Goal: Task Accomplishment & Management: Manage account settings

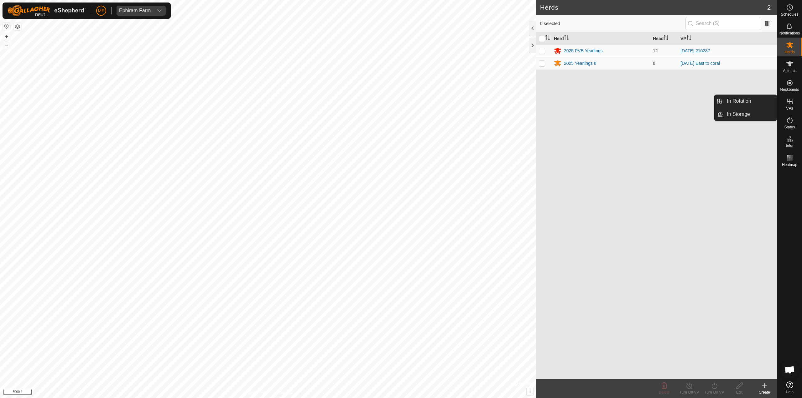
click at [760, 100] on link "In Rotation" at bounding box center [750, 101] width 54 height 13
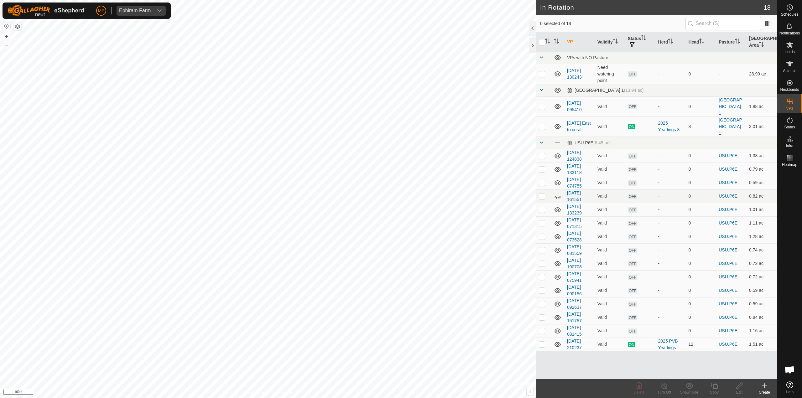
click at [765, 387] on icon at bounding box center [764, 386] width 8 height 8
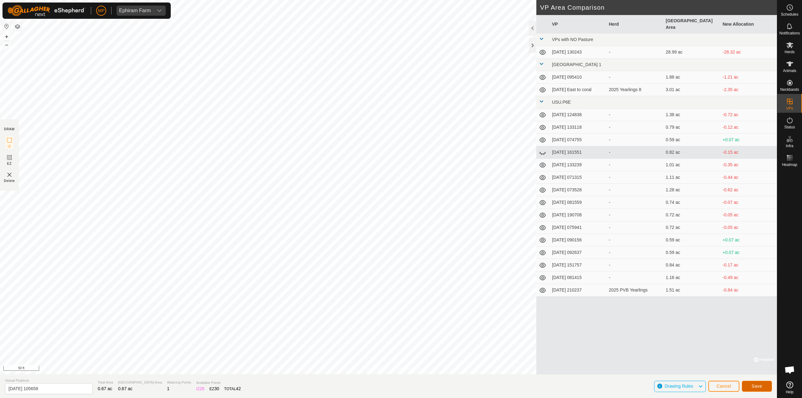
click at [752, 391] on button "Save" at bounding box center [756, 386] width 30 height 11
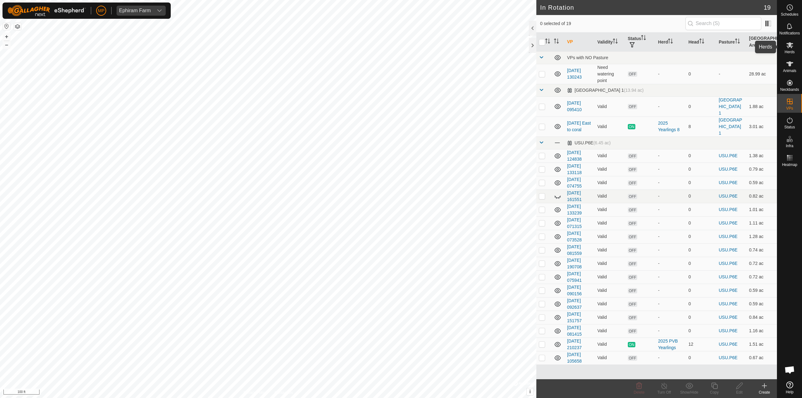
click at [786, 48] on icon at bounding box center [790, 45] width 8 height 8
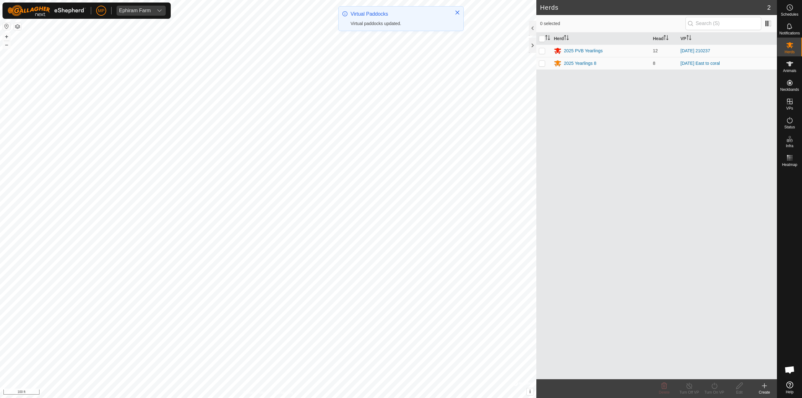
click at [544, 51] on p-checkbox at bounding box center [542, 50] width 6 height 5
checkbox input "true"
click at [714, 385] on icon at bounding box center [714, 386] width 8 height 8
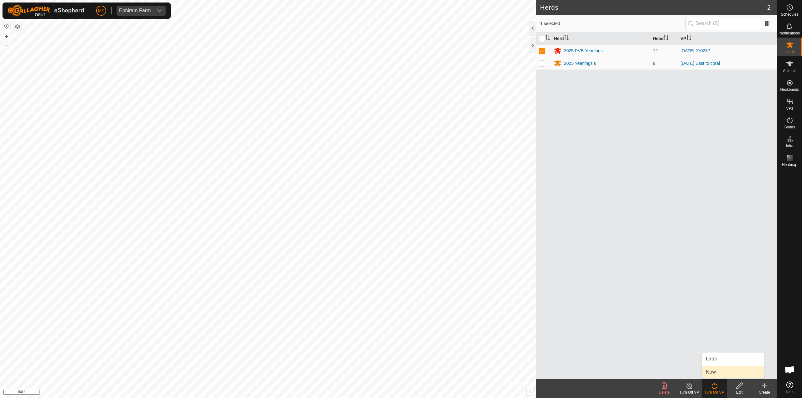
click at [711, 375] on link "Now" at bounding box center [733, 372] width 62 height 13
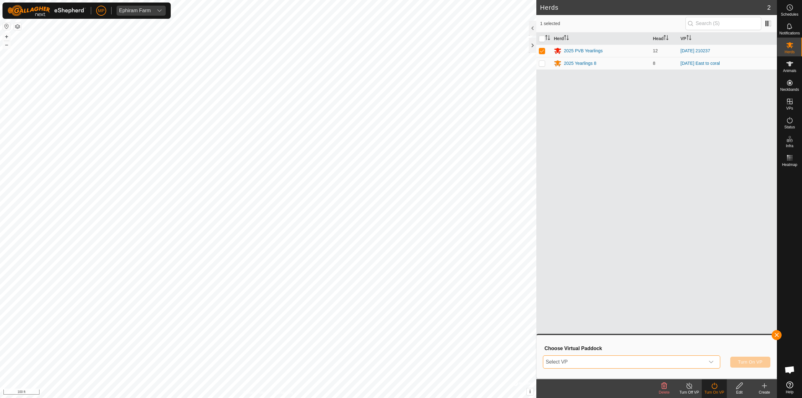
click at [617, 363] on span "Select VP" at bounding box center [624, 362] width 162 height 13
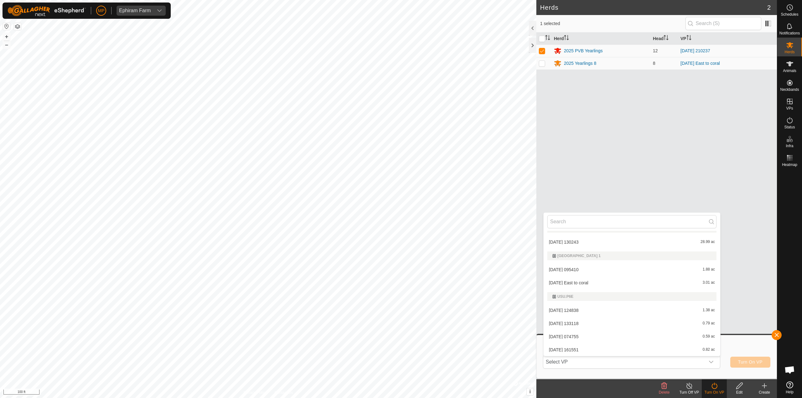
scroll to position [167, 0]
click at [565, 351] on li "[DATE] 105658 0.67 ac" at bounding box center [631, 349] width 177 height 13
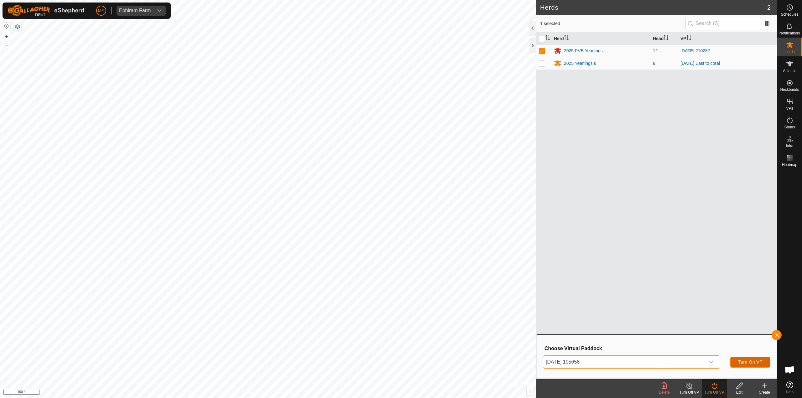
click at [753, 364] on span "Turn On VP" at bounding box center [750, 361] width 24 height 5
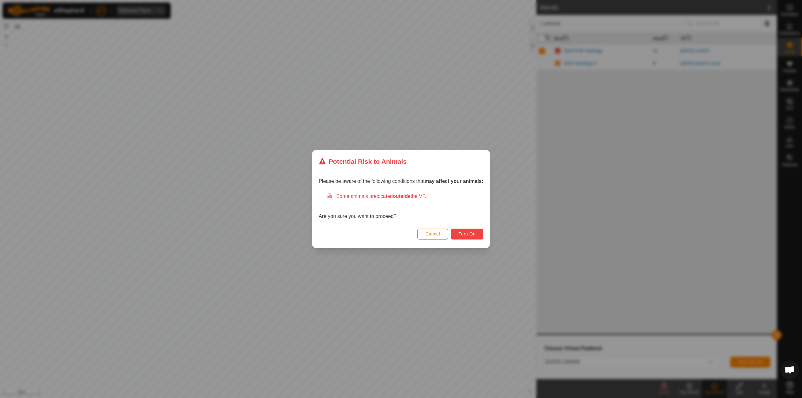
click at [477, 235] on button "Turn On" at bounding box center [467, 234] width 33 height 11
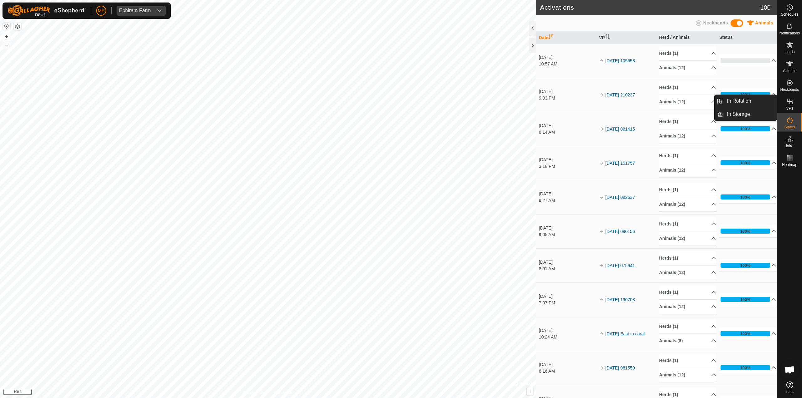
drag, startPoint x: 767, startPoint y: 103, endPoint x: 723, endPoint y: 100, distance: 44.3
click at [723, 100] on link "In Rotation" at bounding box center [750, 101] width 54 height 13
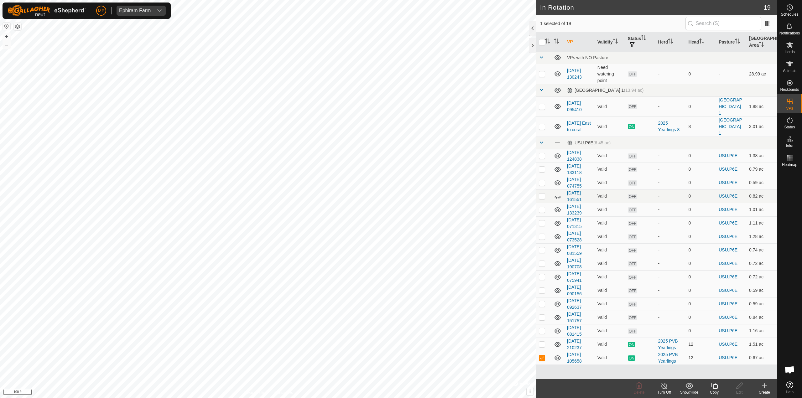
click at [541, 153] on p-checkbox at bounding box center [542, 155] width 6 height 5
click at [543, 153] on p-checkbox at bounding box center [542, 155] width 6 height 5
checkbox input "false"
click at [541, 167] on p-checkbox at bounding box center [542, 169] width 6 height 5
checkbox input "true"
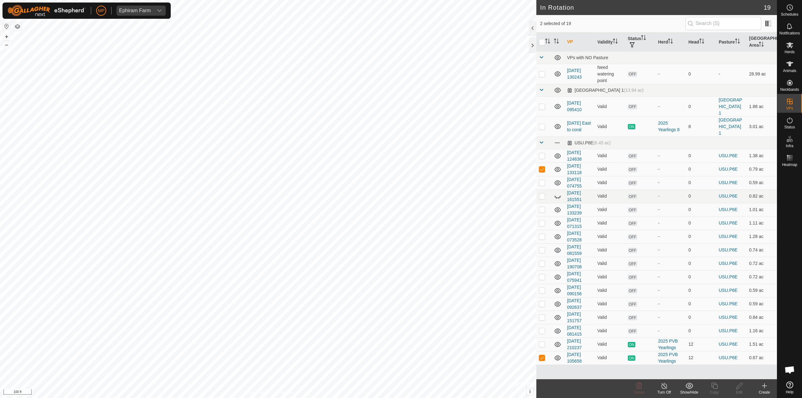
click at [540, 180] on p-checkbox at bounding box center [542, 182] width 6 height 5
checkbox input "true"
click at [543, 193] on p-checkbox at bounding box center [542, 195] width 6 height 5
checkbox input "true"
click at [557, 193] on icon at bounding box center [558, 197] width 8 height 8
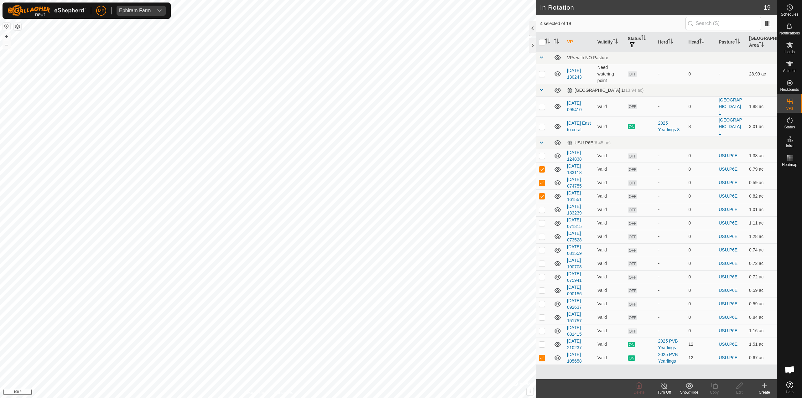
click at [541, 207] on p-checkbox at bounding box center [542, 209] width 6 height 5
checkbox input "true"
click at [540, 220] on p-checkbox at bounding box center [542, 222] width 6 height 5
checkbox input "true"
click at [541, 230] on td at bounding box center [543, 236] width 15 height 13
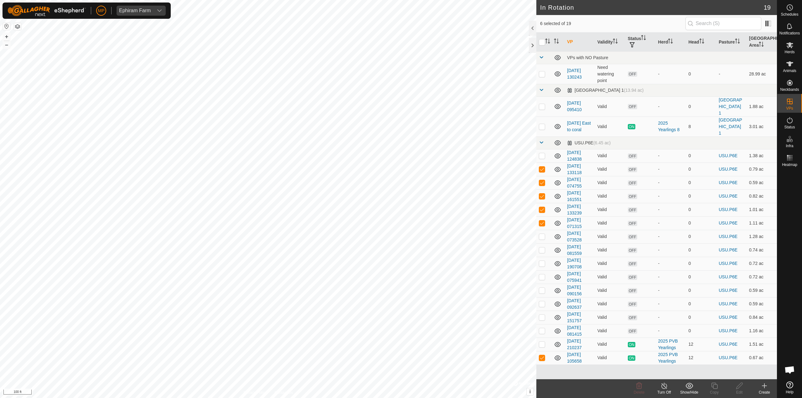
checkbox input "true"
click at [542, 247] on p-checkbox at bounding box center [542, 249] width 6 height 5
checkbox input "true"
click at [541, 261] on p-checkbox at bounding box center [542, 263] width 6 height 5
checkbox input "true"
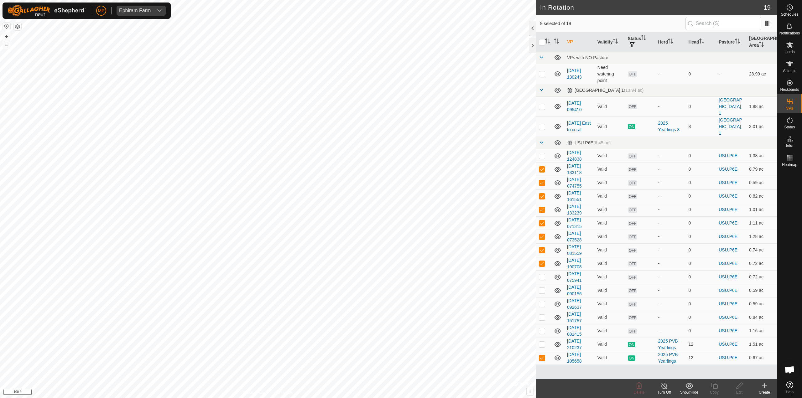
drag, startPoint x: 539, startPoint y: 266, endPoint x: 540, endPoint y: 269, distance: 3.1
click at [539, 274] on p-checkbox at bounding box center [542, 276] width 6 height 5
checkbox input "true"
click at [541, 288] on p-checkbox at bounding box center [542, 290] width 6 height 5
checkbox input "true"
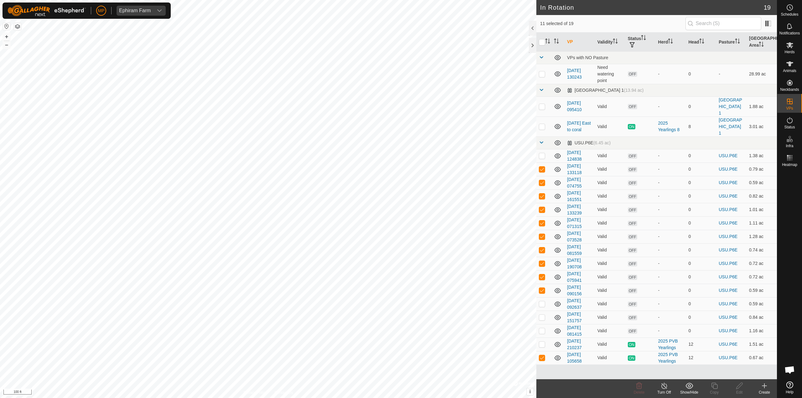
click at [541, 297] on td at bounding box center [543, 303] width 15 height 13
checkbox input "true"
click at [540, 315] on p-checkbox at bounding box center [542, 317] width 6 height 5
checkbox input "true"
click at [542, 328] on p-checkbox at bounding box center [542, 330] width 6 height 5
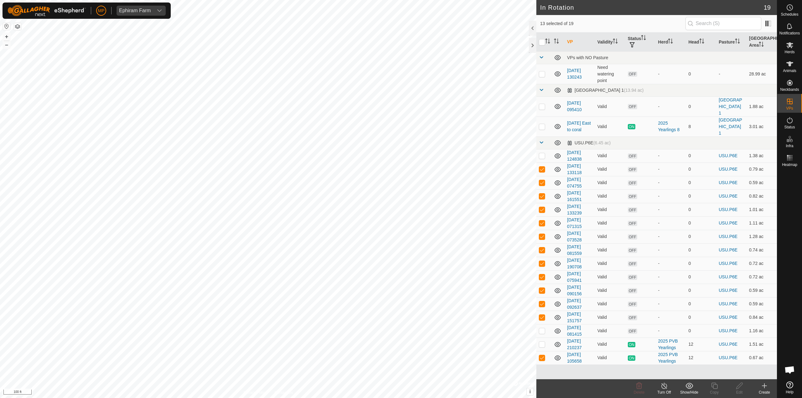
checkbox input "true"
click at [669, 390] on div "Turn Off" at bounding box center [663, 392] width 25 height 6
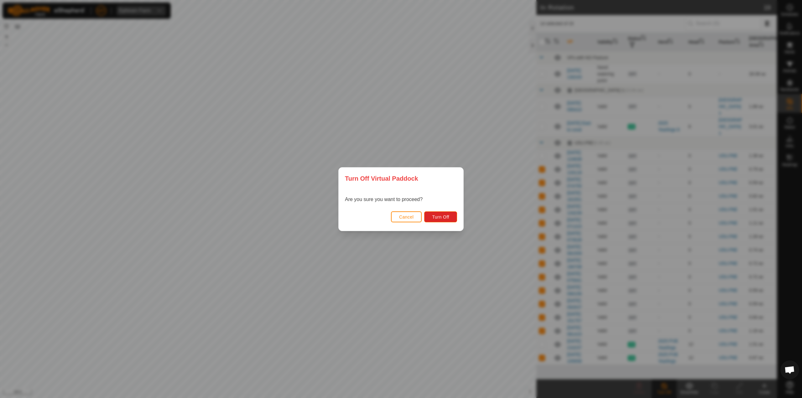
click at [395, 216] on button "Cancel" at bounding box center [406, 216] width 31 height 11
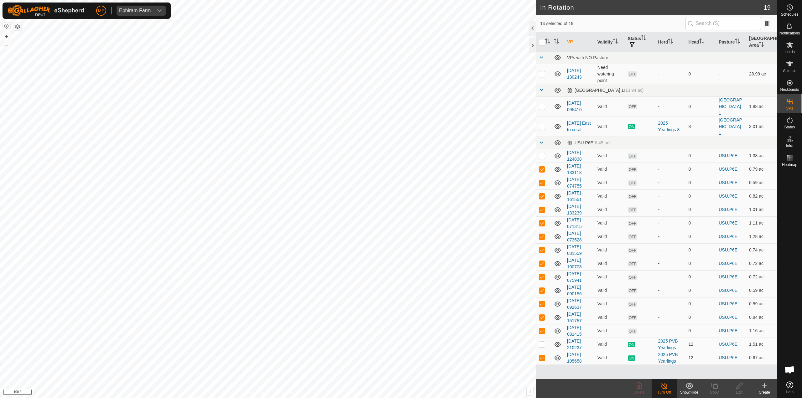
click at [543, 355] on p-checkbox at bounding box center [542, 357] width 6 height 5
checkbox input "false"
click at [638, 388] on icon at bounding box center [639, 386] width 8 height 8
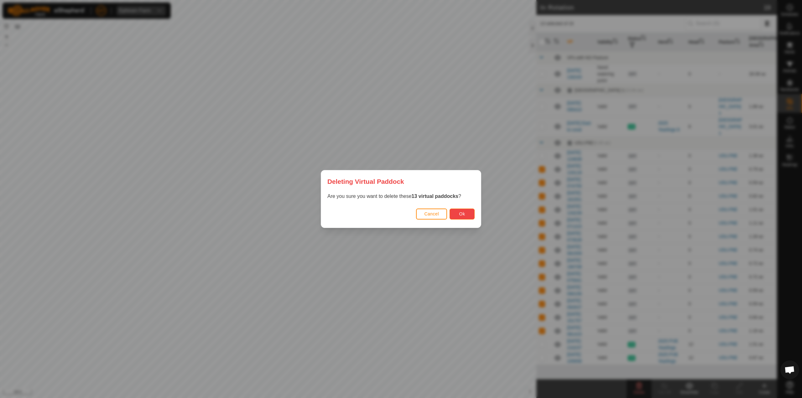
click at [459, 212] on span "Ok" at bounding box center [462, 213] width 6 height 5
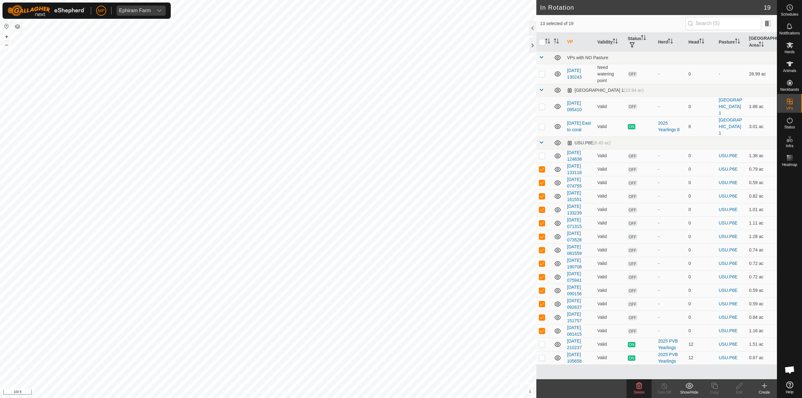
click at [542, 328] on p-checkbox at bounding box center [542, 330] width 6 height 5
checkbox input "false"
click at [541, 315] on p-checkbox at bounding box center [542, 317] width 6 height 5
checkbox input "false"
click at [538, 297] on td at bounding box center [543, 303] width 15 height 13
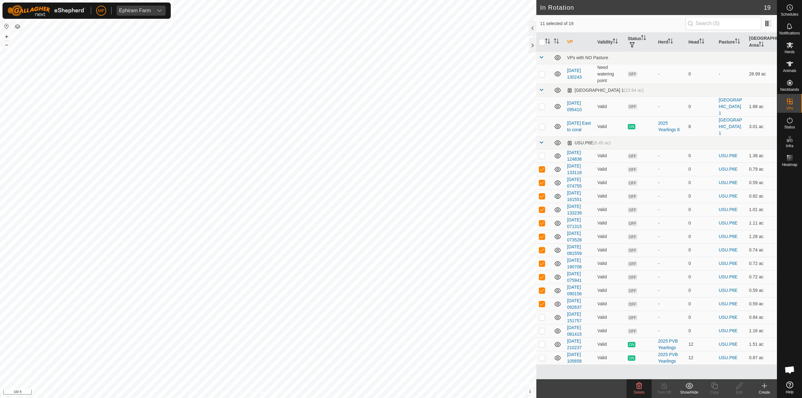
checkbox input "false"
click at [635, 391] on span "Delete" at bounding box center [638, 392] width 11 height 4
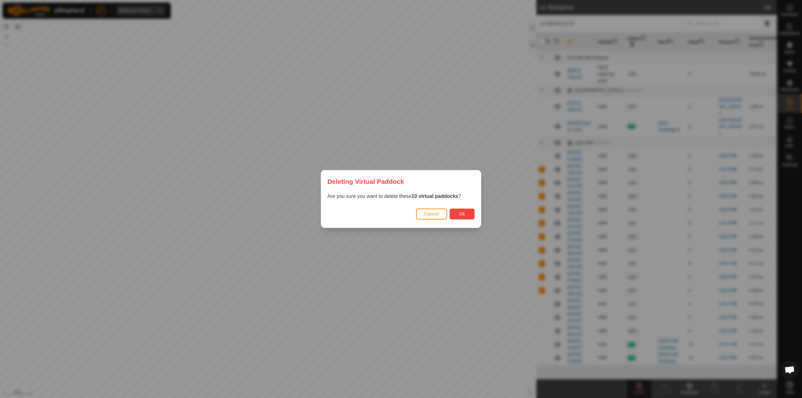
click at [466, 214] on button "Ok" at bounding box center [461, 214] width 25 height 11
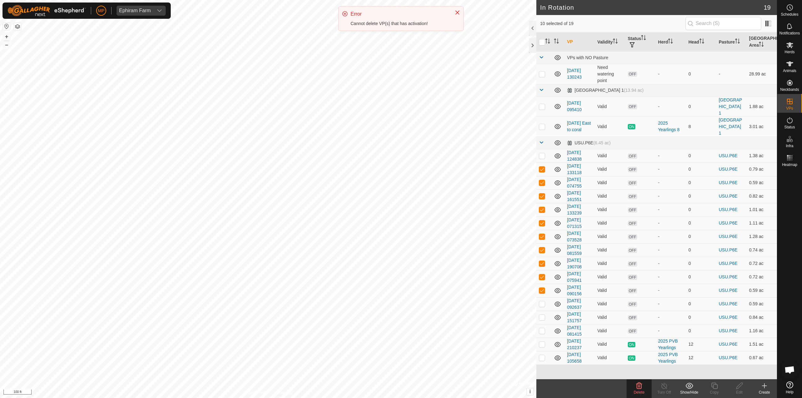
click at [543, 288] on p-checkbox at bounding box center [542, 290] width 6 height 5
checkbox input "false"
click at [542, 274] on p-checkbox at bounding box center [542, 276] width 6 height 5
checkbox input "false"
drag, startPoint x: 542, startPoint y: 253, endPoint x: 539, endPoint y: 242, distance: 10.8
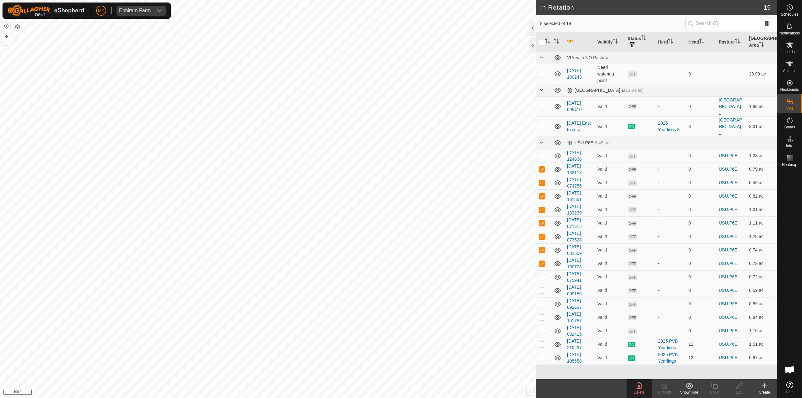
click at [542, 261] on p-tablecheckbox at bounding box center [542, 263] width 6 height 5
checkbox input "false"
click at [541, 243] on td at bounding box center [543, 249] width 15 height 13
checkbox input "false"
click at [542, 234] on p-checkbox at bounding box center [542, 236] width 6 height 5
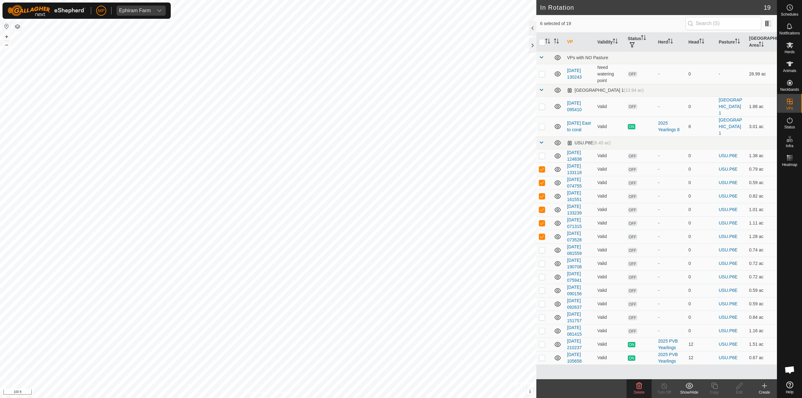
checkbox input "false"
click at [542, 220] on p-checkbox at bounding box center [542, 222] width 6 height 5
checkbox input "false"
click at [636, 387] on icon at bounding box center [639, 386] width 8 height 8
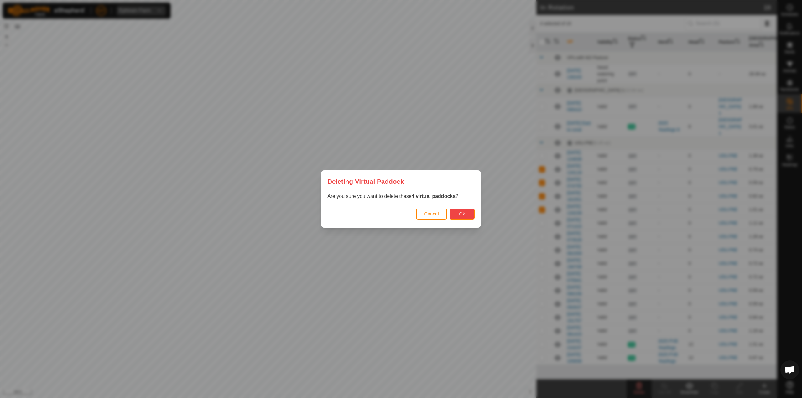
click at [464, 212] on span "Ok" at bounding box center [462, 213] width 6 height 5
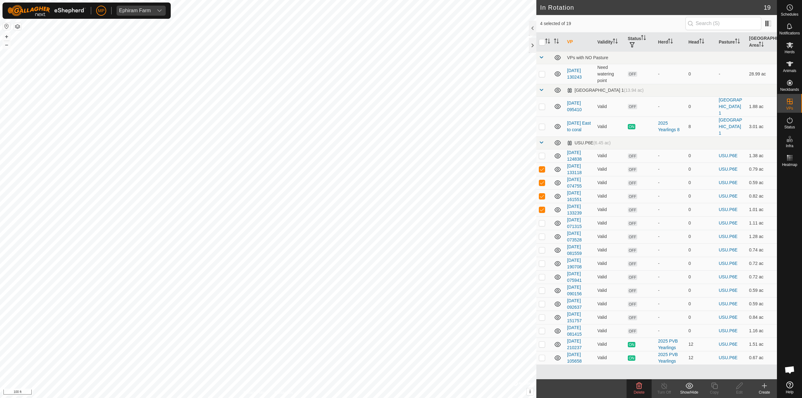
click at [541, 207] on p-checkbox at bounding box center [542, 209] width 6 height 5
checkbox input "false"
click at [542, 193] on p-tablecheckbox at bounding box center [542, 195] width 6 height 5
checkbox input "false"
click at [542, 180] on p-checkbox at bounding box center [542, 182] width 6 height 5
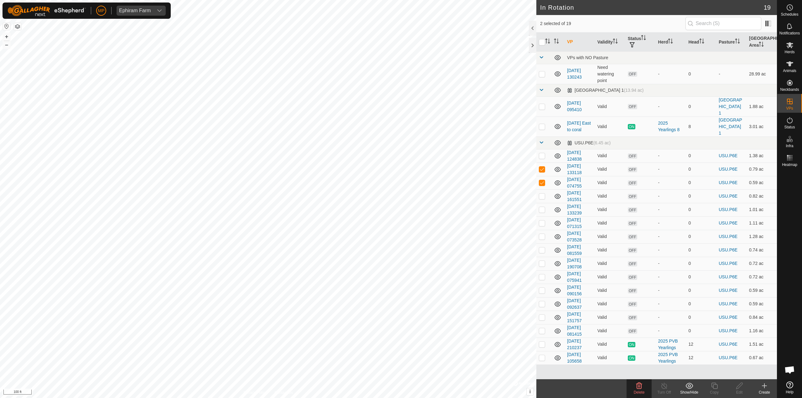
checkbox input "false"
click at [544, 167] on p-checkbox at bounding box center [542, 169] width 6 height 5
click at [542, 167] on p-checkbox at bounding box center [542, 169] width 6 height 5
click at [639, 389] on icon at bounding box center [639, 386] width 6 height 6
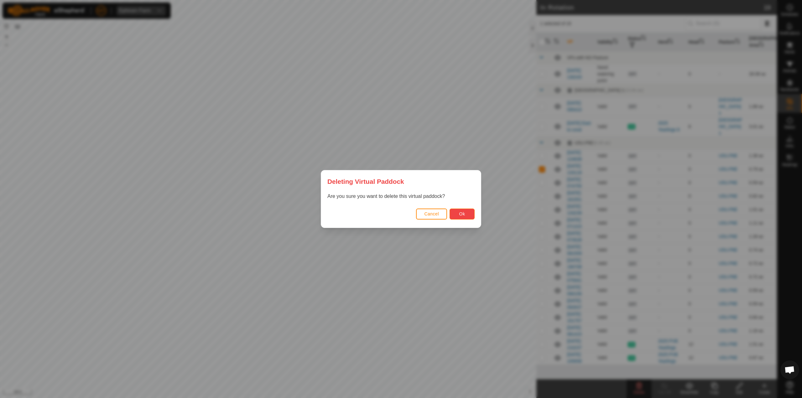
click at [465, 215] on span "Ok" at bounding box center [462, 213] width 6 height 5
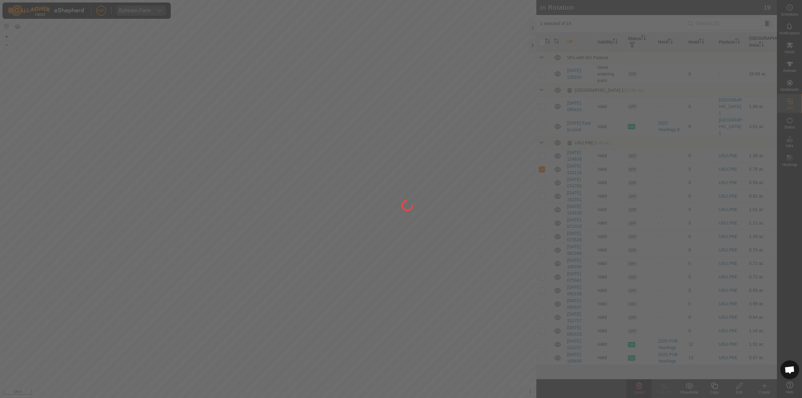
checkbox input "false"
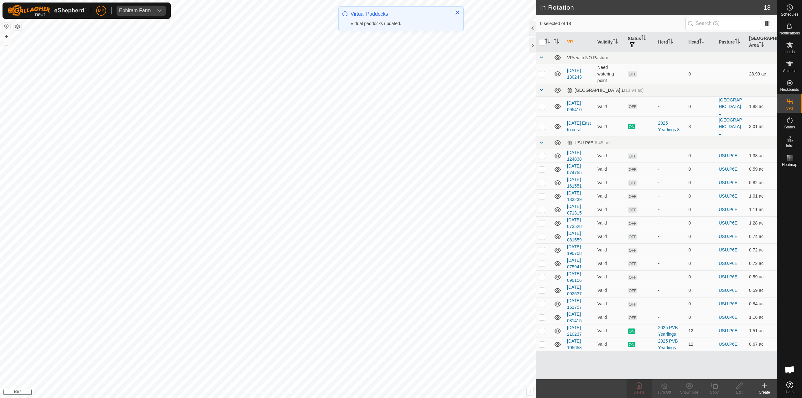
click at [543, 167] on p-checkbox at bounding box center [542, 169] width 6 height 5
checkbox input "true"
click at [541, 180] on p-checkbox at bounding box center [542, 182] width 6 height 5
click at [636, 383] on icon at bounding box center [639, 386] width 8 height 8
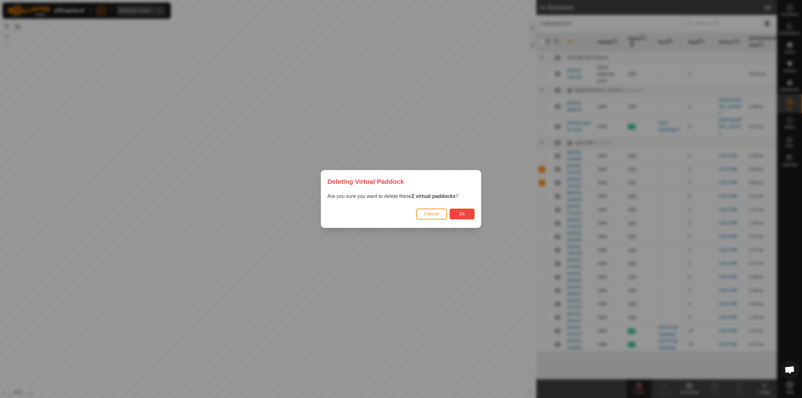
click at [464, 210] on button "Ok" at bounding box center [461, 214] width 25 height 11
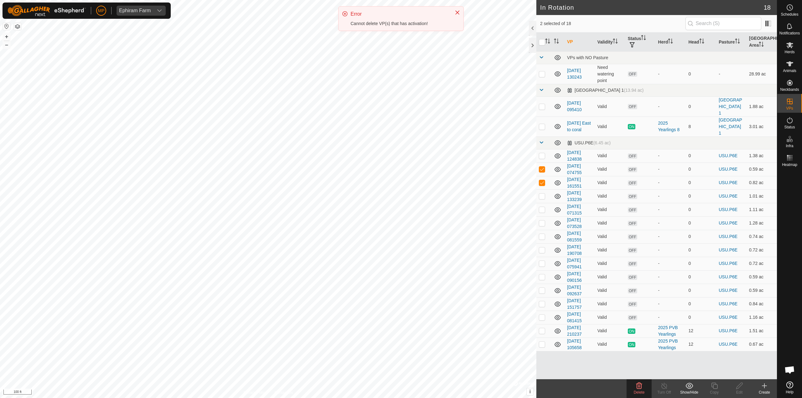
click at [541, 180] on p-checkbox at bounding box center [542, 182] width 6 height 5
checkbox input "false"
click at [640, 391] on span "Delete" at bounding box center [638, 392] width 11 height 4
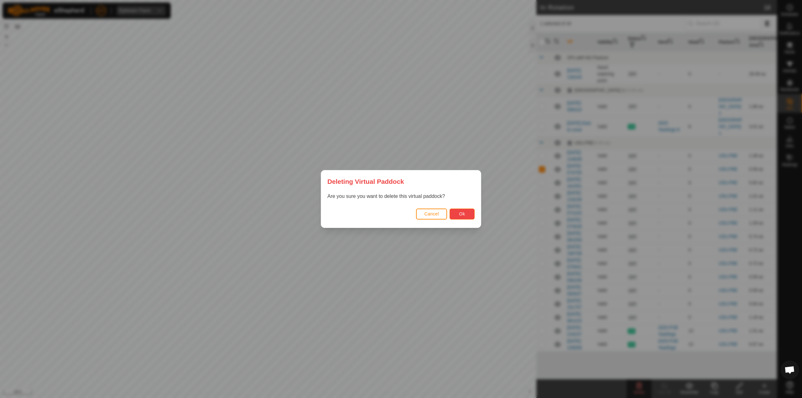
click at [452, 216] on button "Ok" at bounding box center [461, 214] width 25 height 11
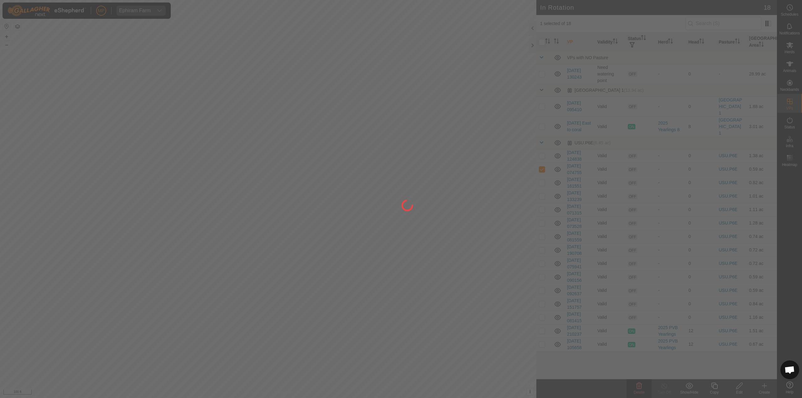
checkbox input "false"
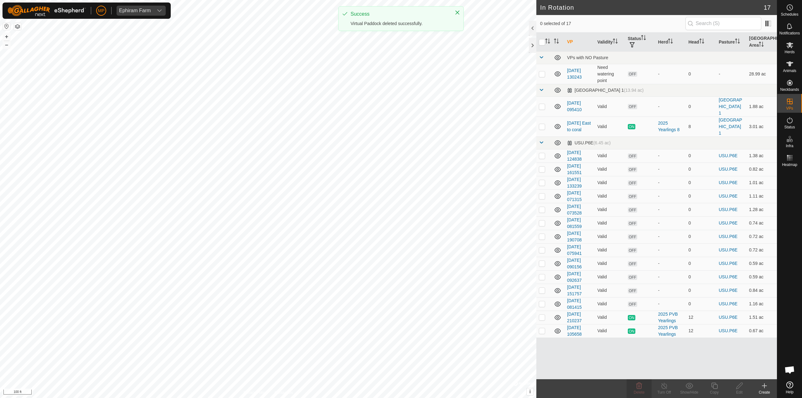
click at [544, 167] on p-checkbox at bounding box center [542, 169] width 6 height 5
checkbox input "true"
click at [641, 386] on icon at bounding box center [639, 386] width 6 height 6
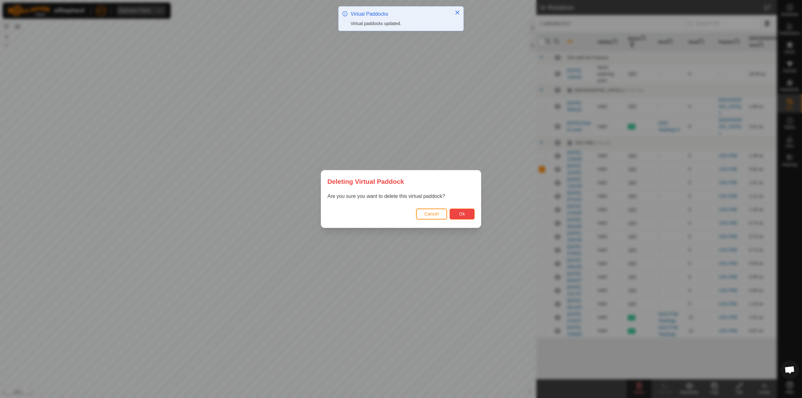
click at [454, 211] on button "Ok" at bounding box center [461, 214] width 25 height 11
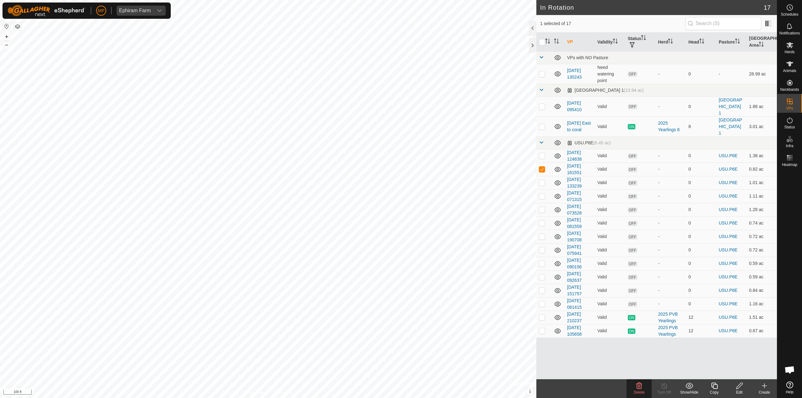
click at [538, 162] on td at bounding box center [543, 168] width 15 height 13
click at [541, 167] on p-checkbox at bounding box center [542, 169] width 6 height 5
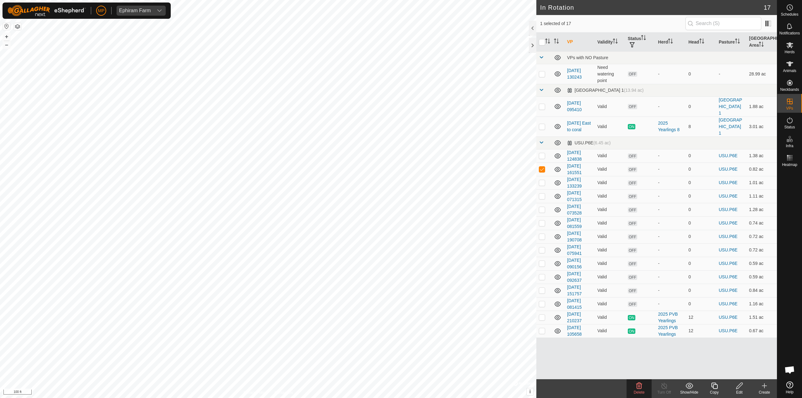
checkbox input "false"
click at [541, 180] on p-checkbox at bounding box center [542, 182] width 6 height 5
click at [638, 390] on div "Delete" at bounding box center [638, 392] width 25 height 6
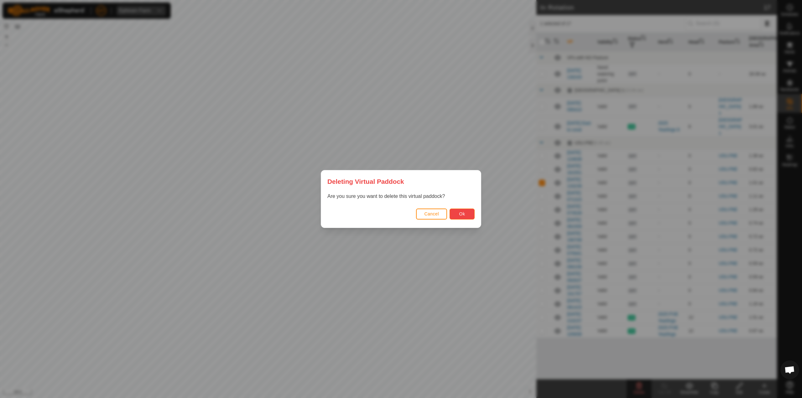
click at [464, 214] on span "Ok" at bounding box center [462, 213] width 6 height 5
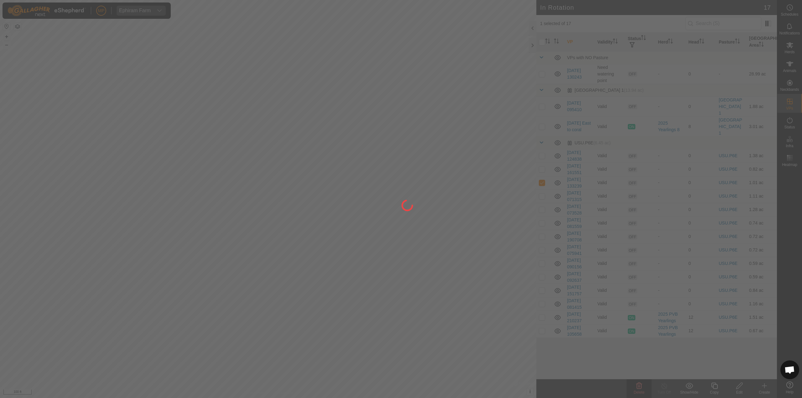
checkbox input "false"
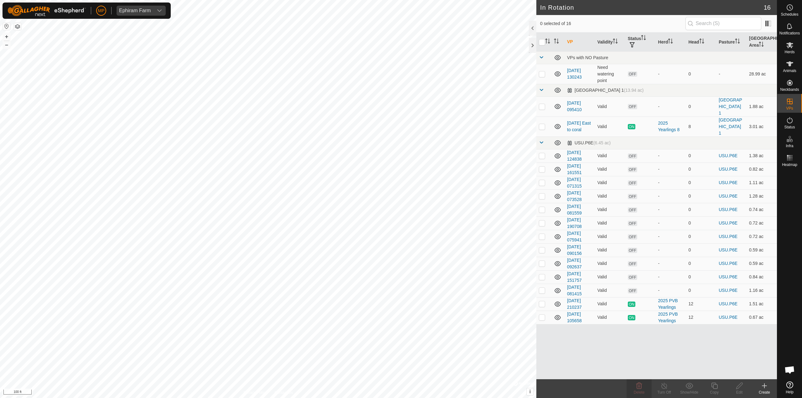
click at [540, 180] on p-checkbox at bounding box center [542, 182] width 6 height 5
click at [641, 387] on icon at bounding box center [639, 386] width 6 height 6
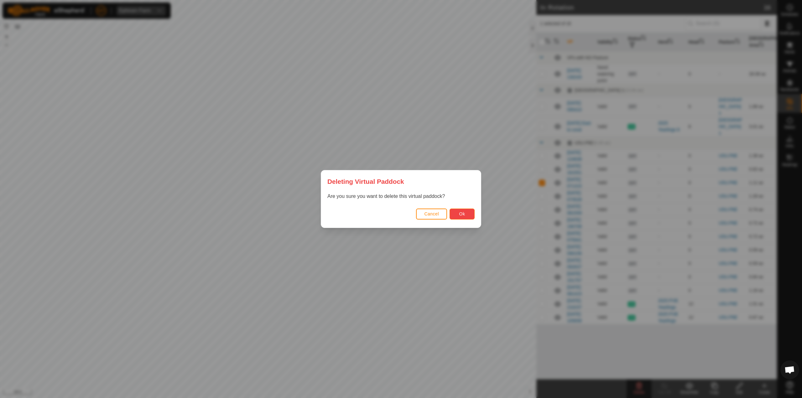
click at [461, 213] on span "Ok" at bounding box center [462, 213] width 6 height 5
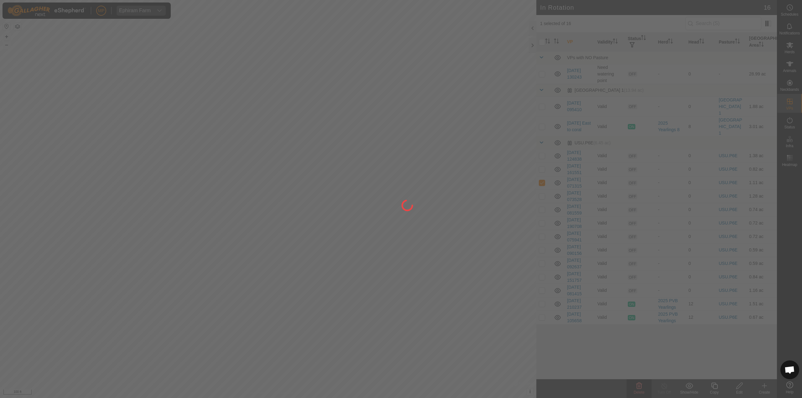
checkbox input "false"
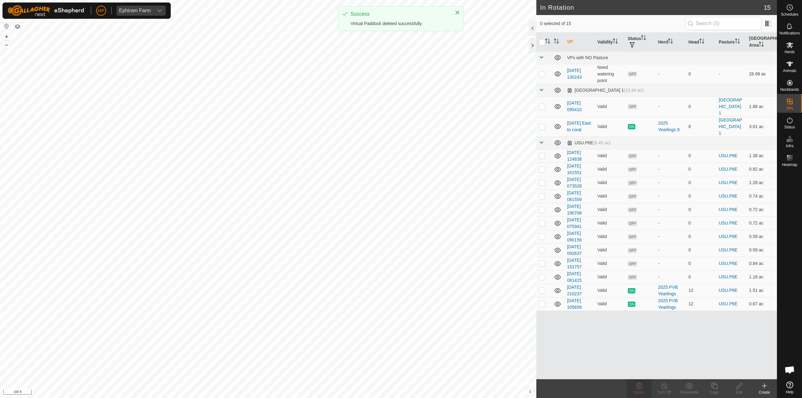
click at [541, 167] on p-checkbox at bounding box center [542, 169] width 6 height 5
checkbox input "true"
click at [642, 392] on span "Delete" at bounding box center [638, 392] width 11 height 4
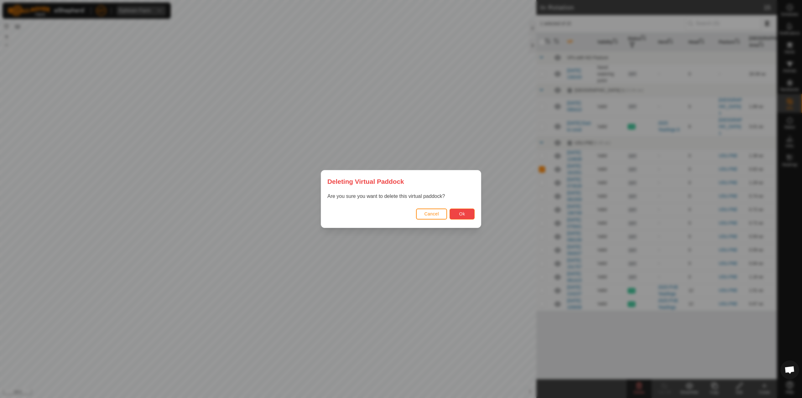
click at [469, 214] on button "Ok" at bounding box center [461, 214] width 25 height 11
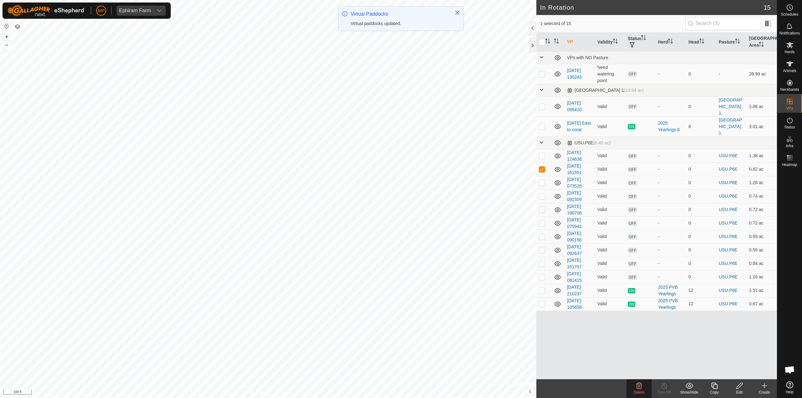
click at [539, 162] on td at bounding box center [543, 168] width 15 height 13
click at [539, 167] on p-checkbox at bounding box center [542, 169] width 6 height 5
checkbox input "false"
click at [542, 176] on td at bounding box center [543, 182] width 15 height 13
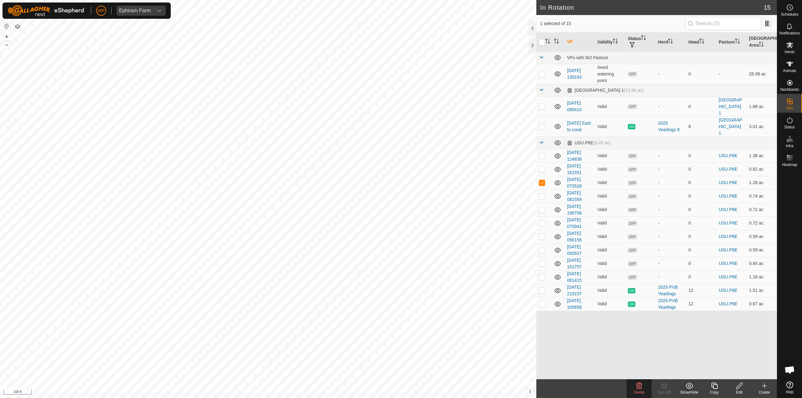
click at [641, 390] on span "Delete" at bounding box center [638, 392] width 11 height 4
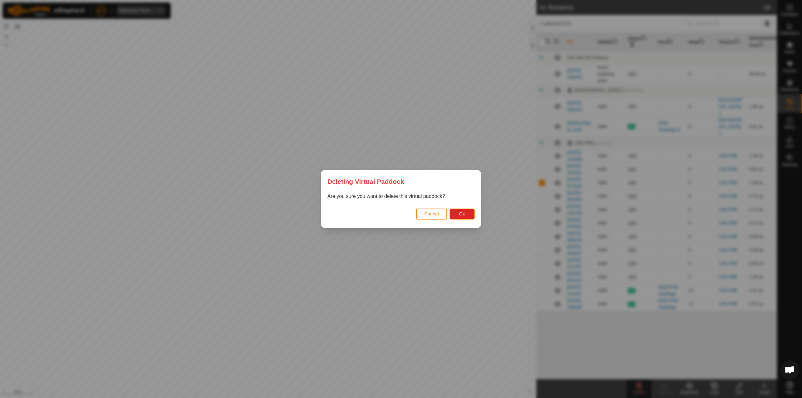
click at [471, 220] on div "Cancel Ok" at bounding box center [401, 216] width 160 height 21
click at [470, 218] on button "Ok" at bounding box center [461, 214] width 25 height 11
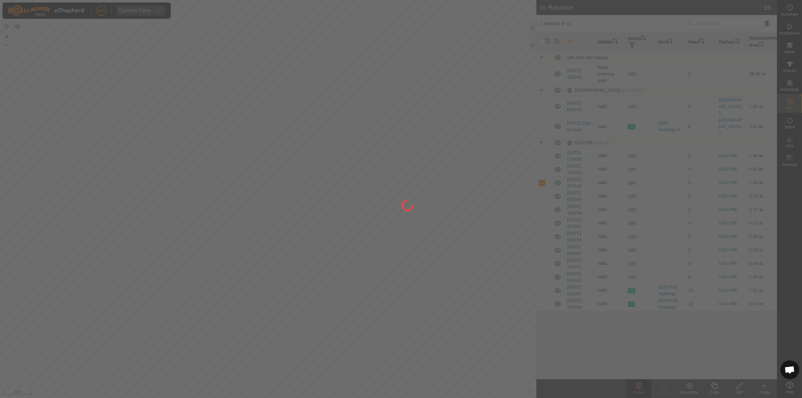
checkbox input "false"
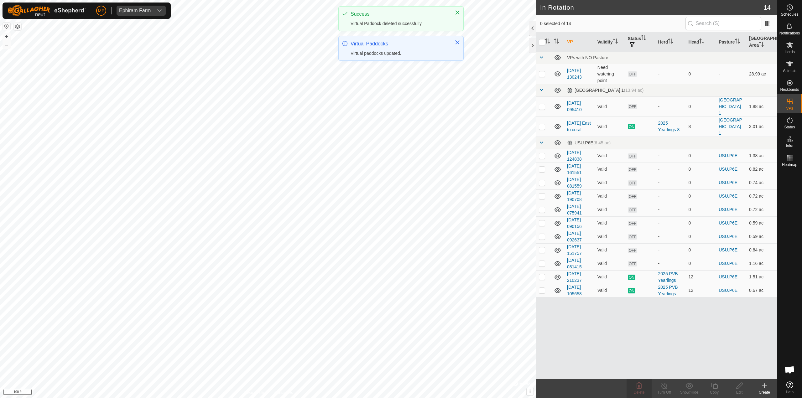
click at [541, 176] on td at bounding box center [543, 182] width 15 height 13
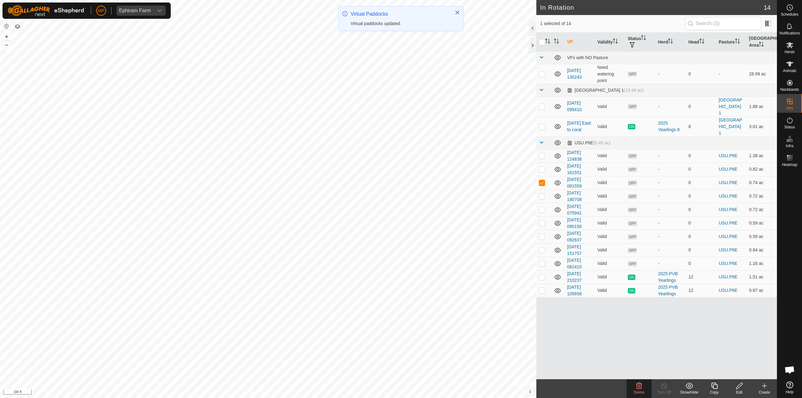
click at [640, 386] on icon at bounding box center [639, 386] width 6 height 6
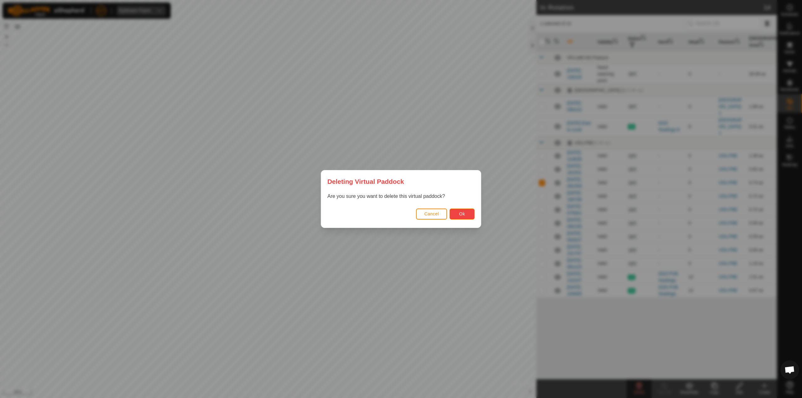
click at [459, 219] on button "Ok" at bounding box center [461, 214] width 25 height 11
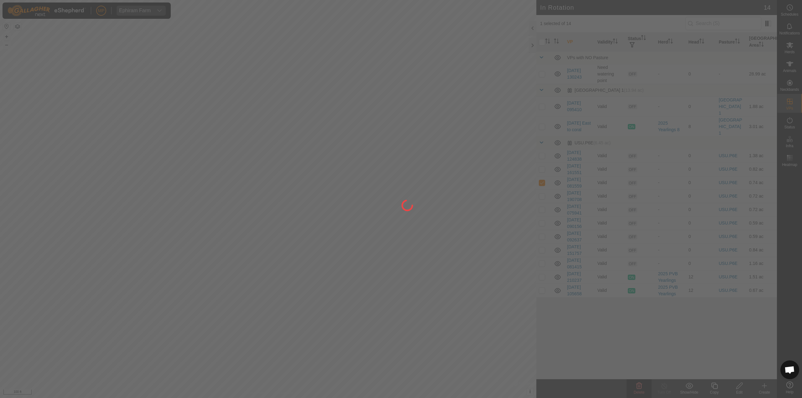
checkbox input "false"
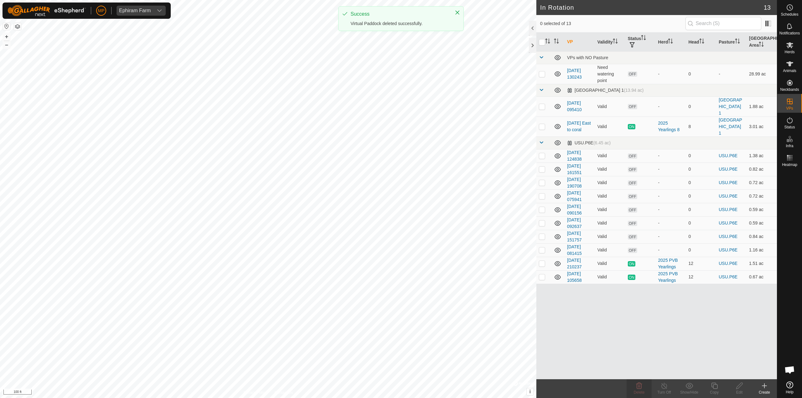
click at [545, 176] on td at bounding box center [543, 182] width 15 height 13
click at [637, 385] on icon at bounding box center [639, 386] width 8 height 8
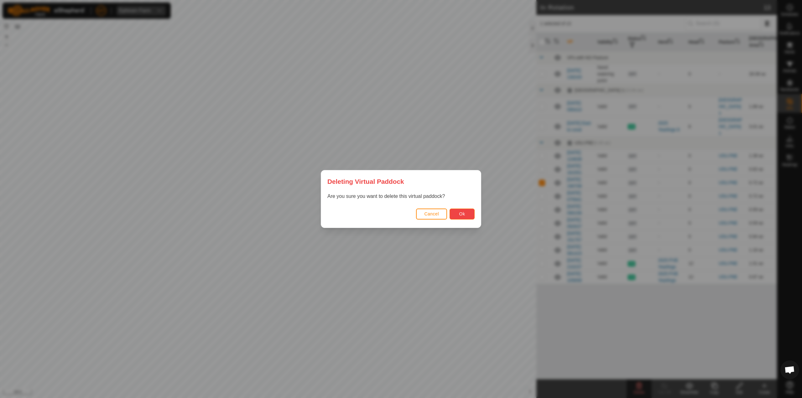
click at [462, 216] on span "Ok" at bounding box center [462, 213] width 6 height 5
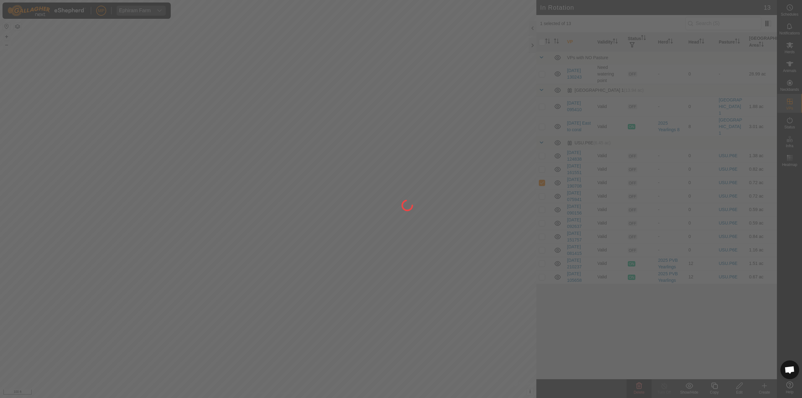
checkbox input "false"
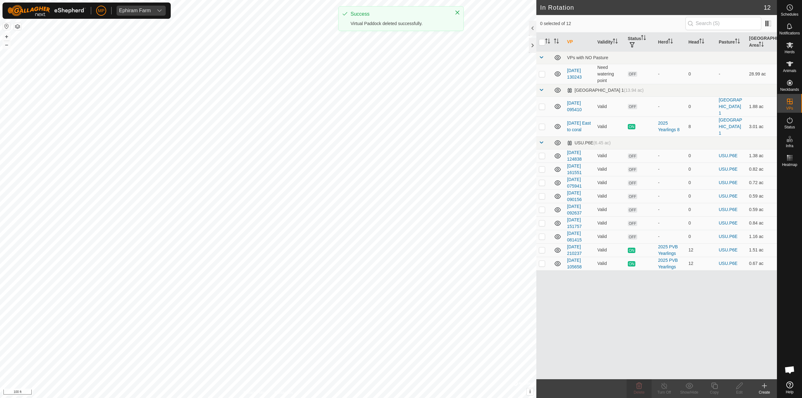
click at [543, 193] on p-tablecheckbox at bounding box center [542, 195] width 6 height 5
checkbox input "true"
click at [642, 385] on icon at bounding box center [639, 386] width 8 height 8
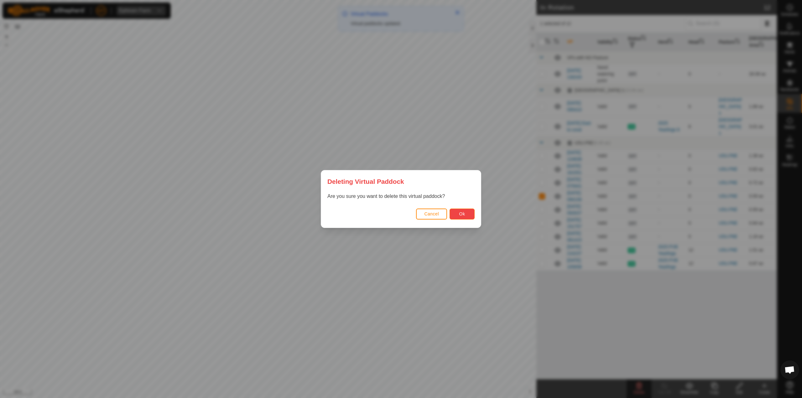
click at [459, 214] on span "Ok" at bounding box center [462, 213] width 6 height 5
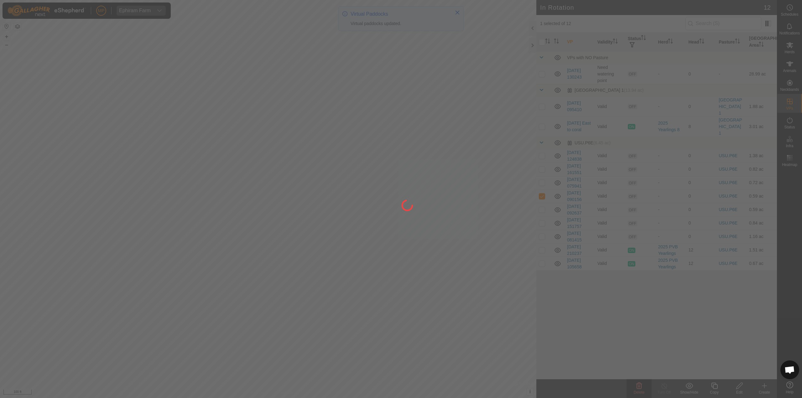
checkbox input "false"
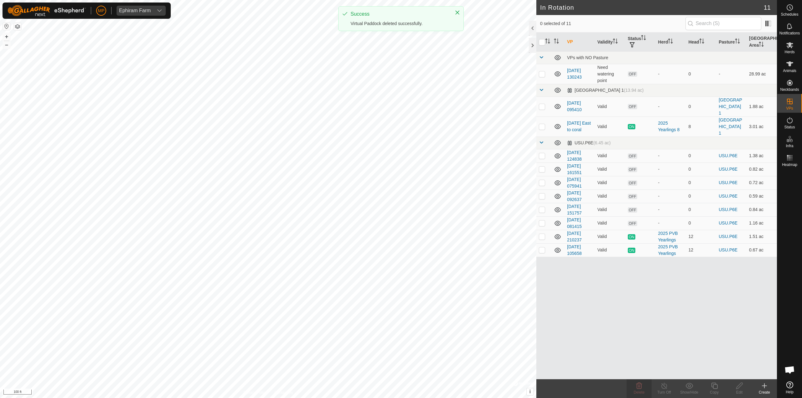
click at [540, 180] on p-checkbox at bounding box center [542, 182] width 6 height 5
click at [637, 391] on span "Delete" at bounding box center [638, 392] width 11 height 4
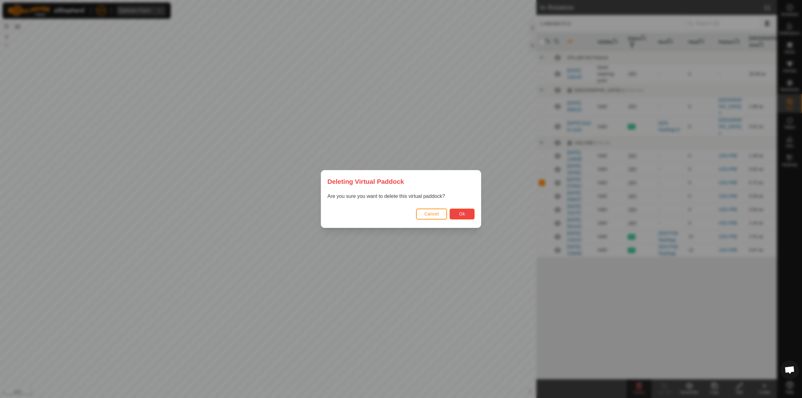
click at [458, 209] on button "Ok" at bounding box center [461, 214] width 25 height 11
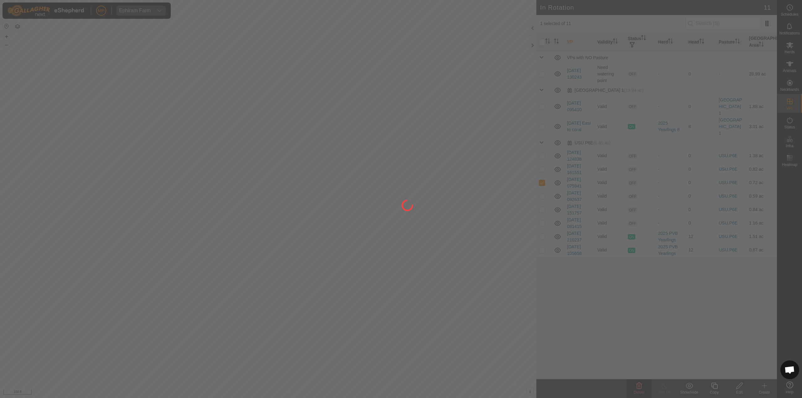
checkbox input "false"
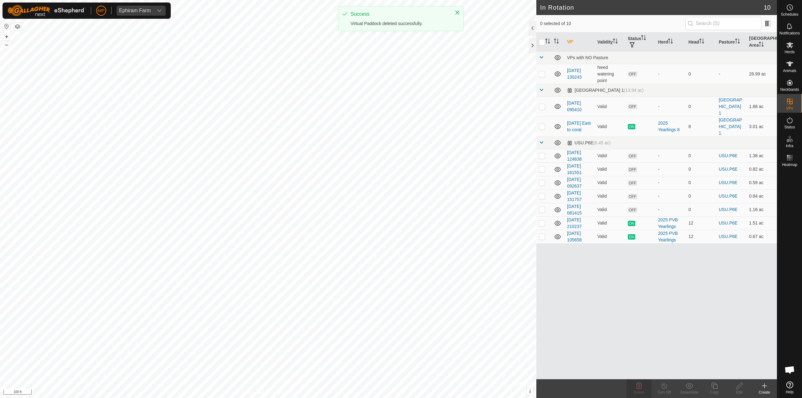
click at [541, 167] on p-checkbox at bounding box center [542, 169] width 6 height 5
checkbox input "true"
click at [637, 386] on icon at bounding box center [639, 386] width 6 height 6
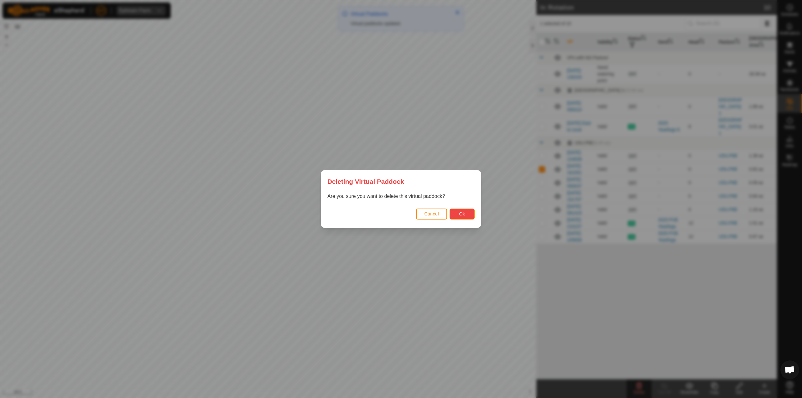
click at [461, 209] on button "Ok" at bounding box center [461, 214] width 25 height 11
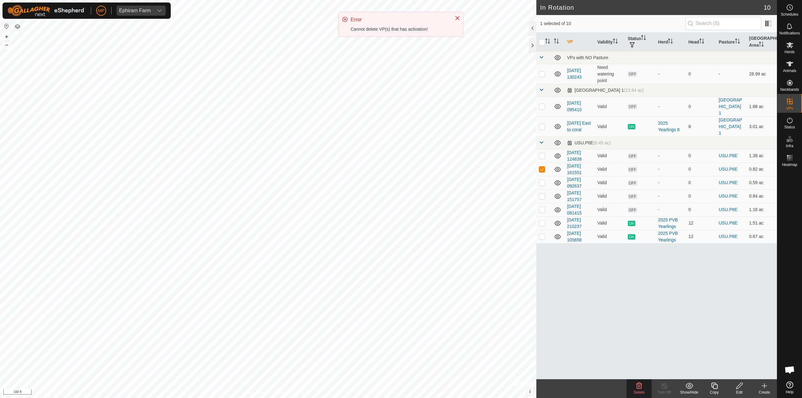
click at [541, 180] on p-checkbox at bounding box center [542, 182] width 6 height 5
checkbox input "true"
click at [539, 167] on p-checkbox at bounding box center [542, 169] width 6 height 5
checkbox input "false"
click at [639, 388] on icon at bounding box center [639, 386] width 6 height 6
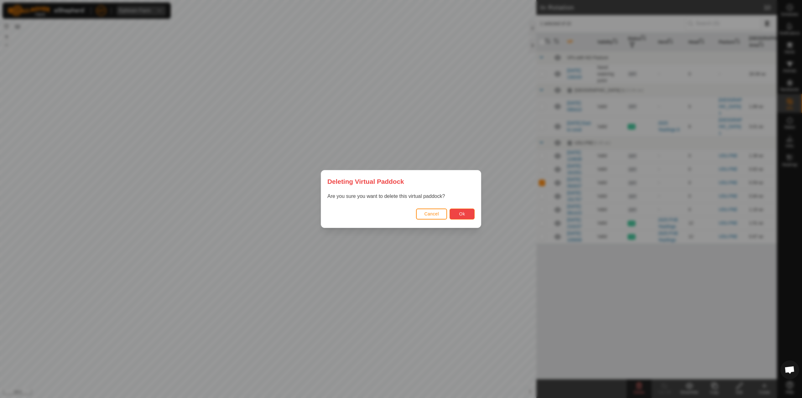
click at [463, 212] on span "Ok" at bounding box center [462, 213] width 6 height 5
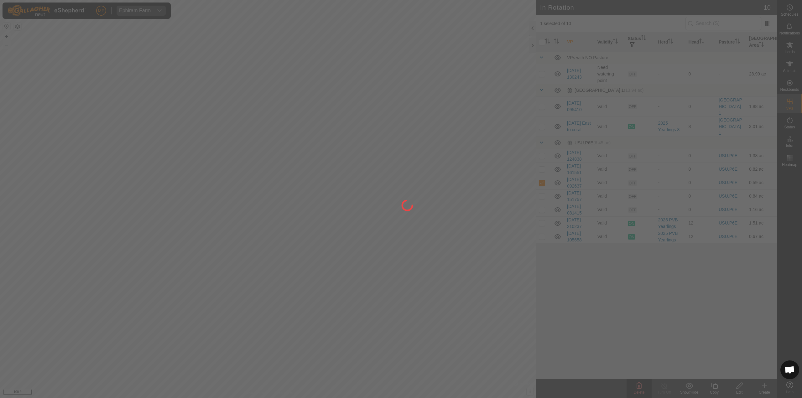
checkbox input "false"
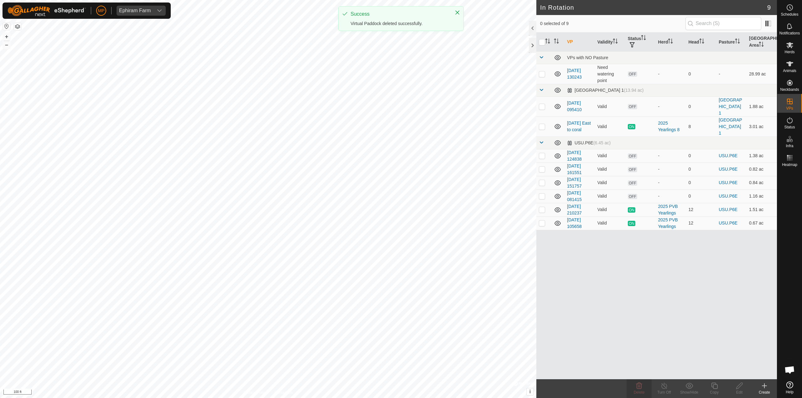
click at [540, 180] on p-checkbox at bounding box center [542, 182] width 6 height 5
click at [636, 388] on icon at bounding box center [639, 386] width 8 height 8
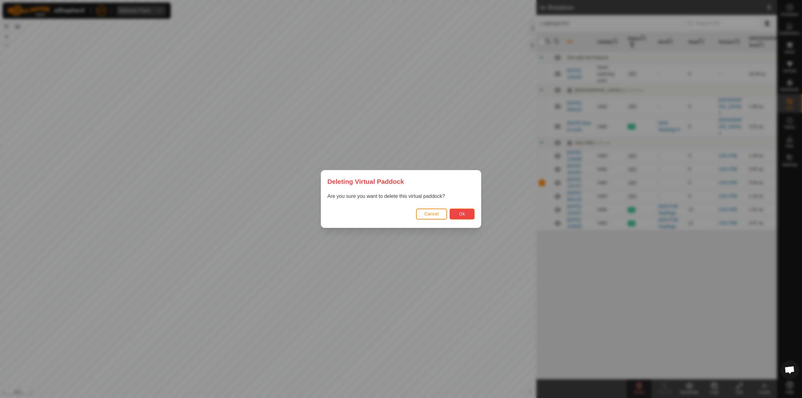
click at [455, 210] on button "Ok" at bounding box center [461, 214] width 25 height 11
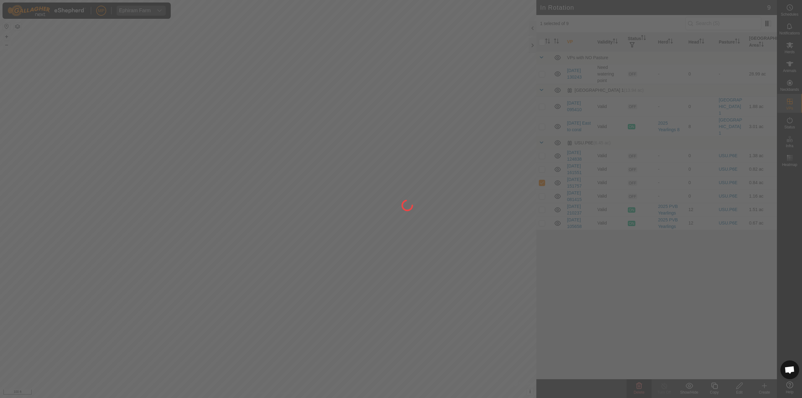
checkbox input "false"
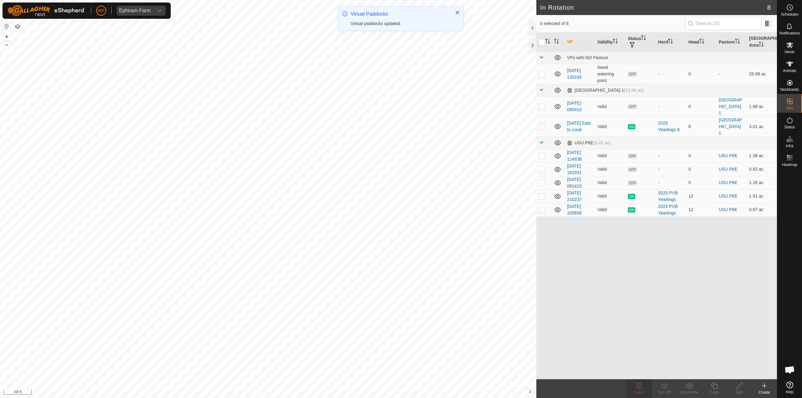
drag, startPoint x: 539, startPoint y: 168, endPoint x: 540, endPoint y: 171, distance: 3.8
click at [540, 180] on p-checkbox at bounding box center [542, 182] width 6 height 5
click at [640, 387] on icon at bounding box center [639, 386] width 8 height 8
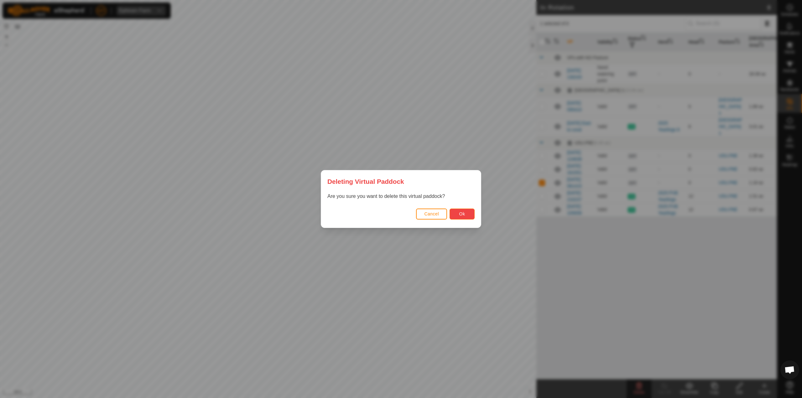
click at [469, 215] on button "Ok" at bounding box center [461, 214] width 25 height 11
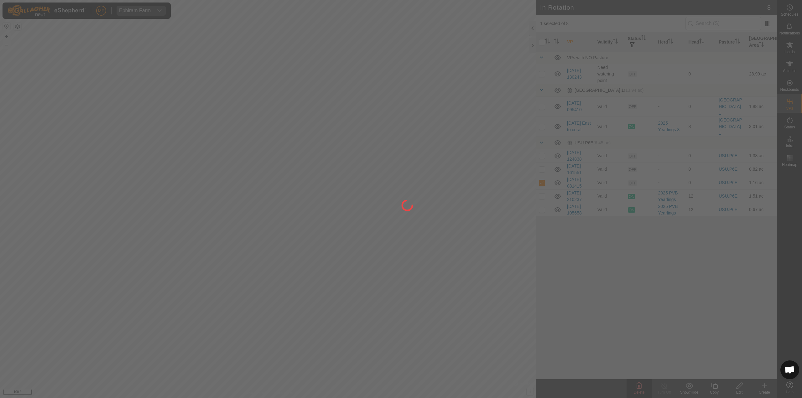
checkbox input "false"
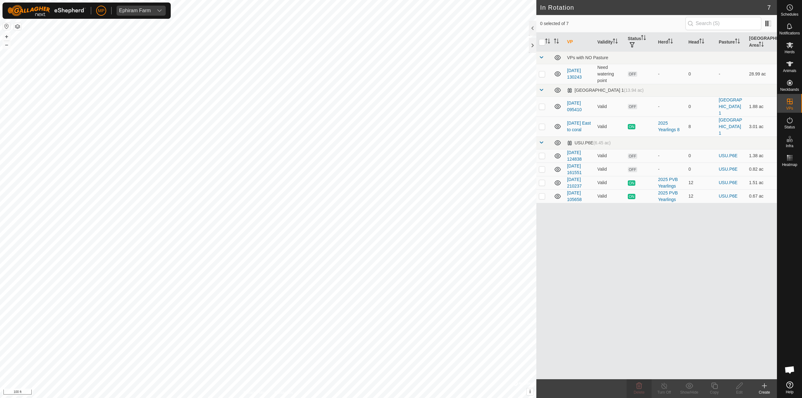
click at [543, 167] on p-checkbox at bounding box center [542, 169] width 6 height 5
checkbox input "true"
click at [637, 388] on icon at bounding box center [639, 386] width 6 height 6
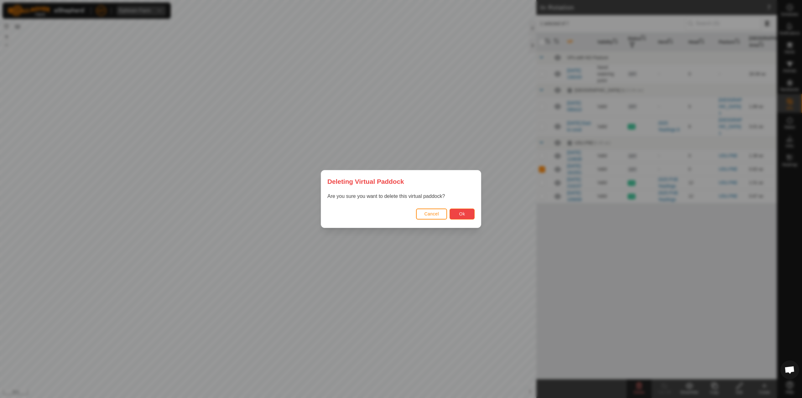
click at [459, 212] on span "Ok" at bounding box center [462, 213] width 6 height 5
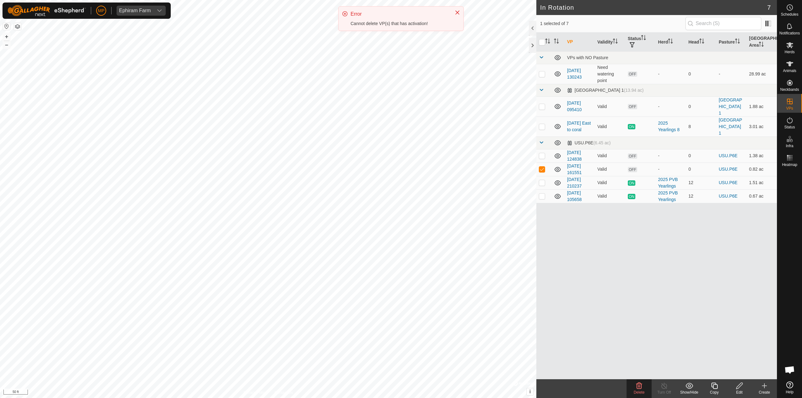
click at [456, 12] on icon "Close" at bounding box center [457, 13] width 4 height 4
click at [739, 386] on icon at bounding box center [739, 386] width 8 height 8
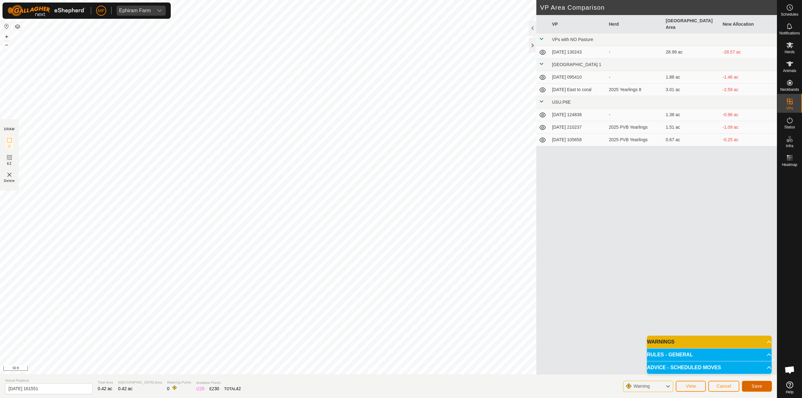
click at [751, 388] on span "Save" at bounding box center [756, 386] width 11 height 5
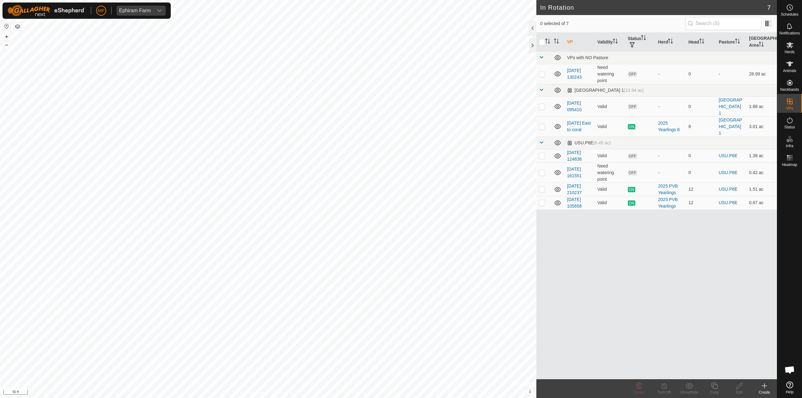
click at [538, 162] on td at bounding box center [543, 172] width 15 height 20
checkbox input "true"
click at [637, 384] on icon at bounding box center [639, 386] width 6 height 6
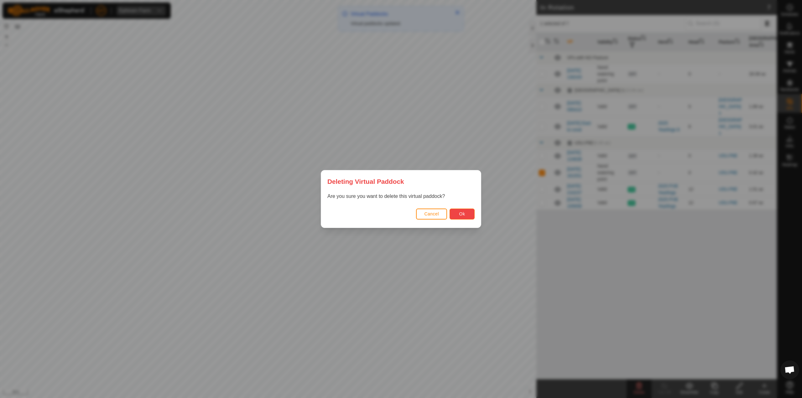
click at [465, 216] on span "Ok" at bounding box center [462, 213] width 6 height 5
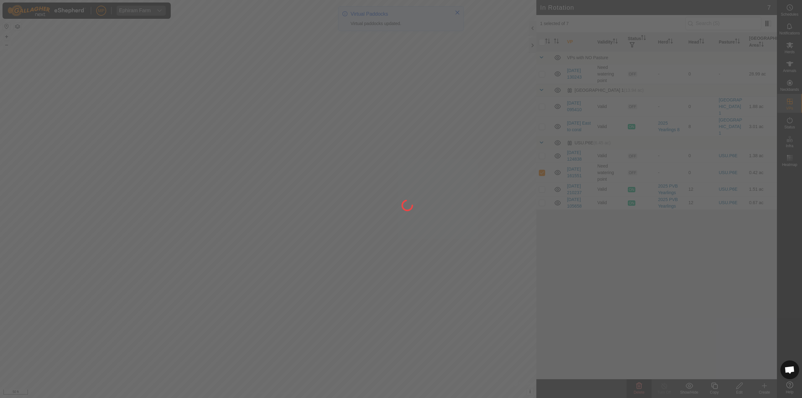
checkbox input "false"
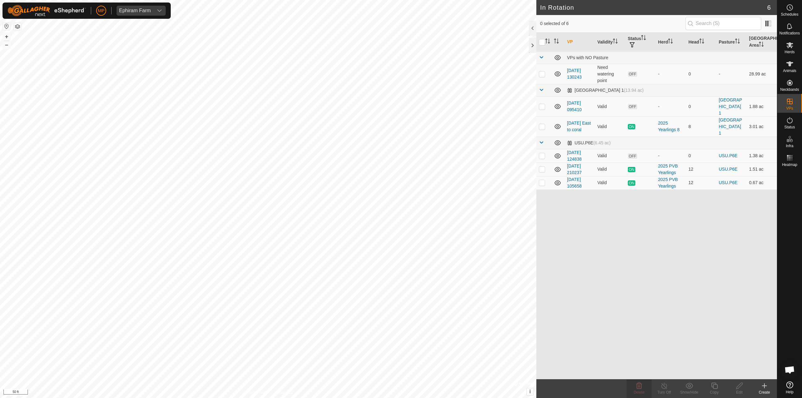
click at [543, 153] on p-checkbox at bounding box center [542, 155] width 6 height 5
click at [633, 386] on delete-svg-icon at bounding box center [638, 386] width 25 height 8
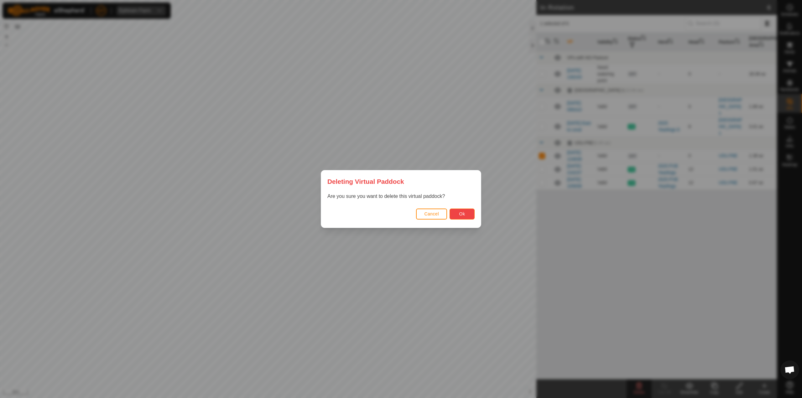
click at [459, 212] on span "Ok" at bounding box center [462, 213] width 6 height 5
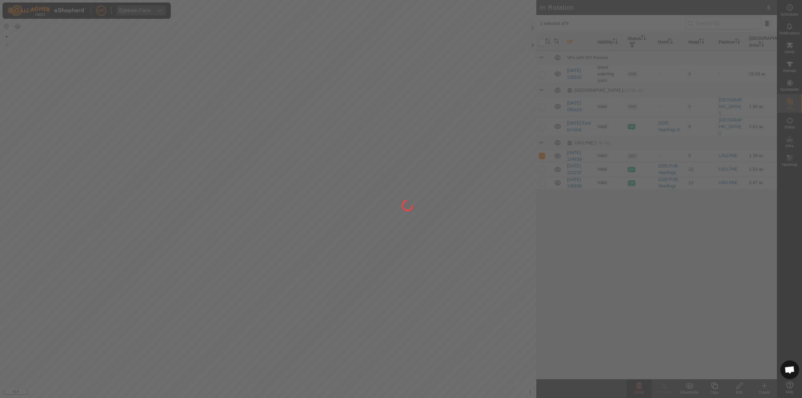
checkbox input "false"
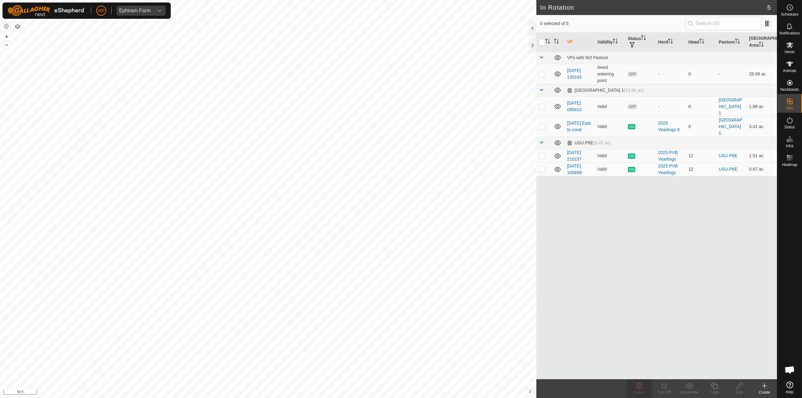
click at [21, 25] on button "button" at bounding box center [18, 27] width 8 height 8
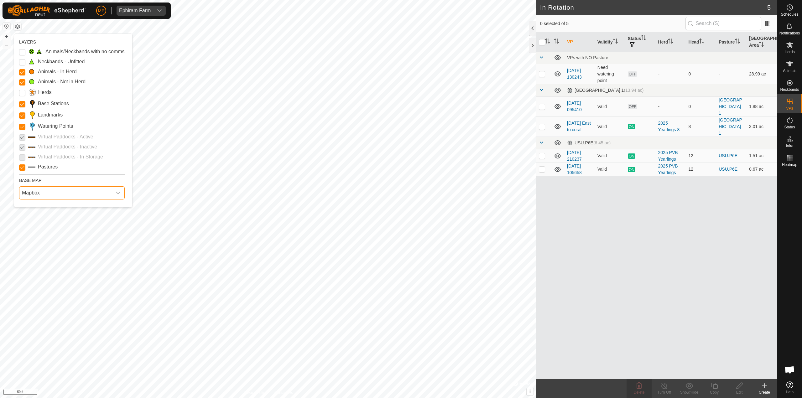
click at [45, 192] on span "Mapbox" at bounding box center [65, 193] width 92 height 13
click at [42, 205] on li "Azure" at bounding box center [72, 207] width 105 height 13
